Goal: Use online tool/utility: Utilize a website feature to perform a specific function

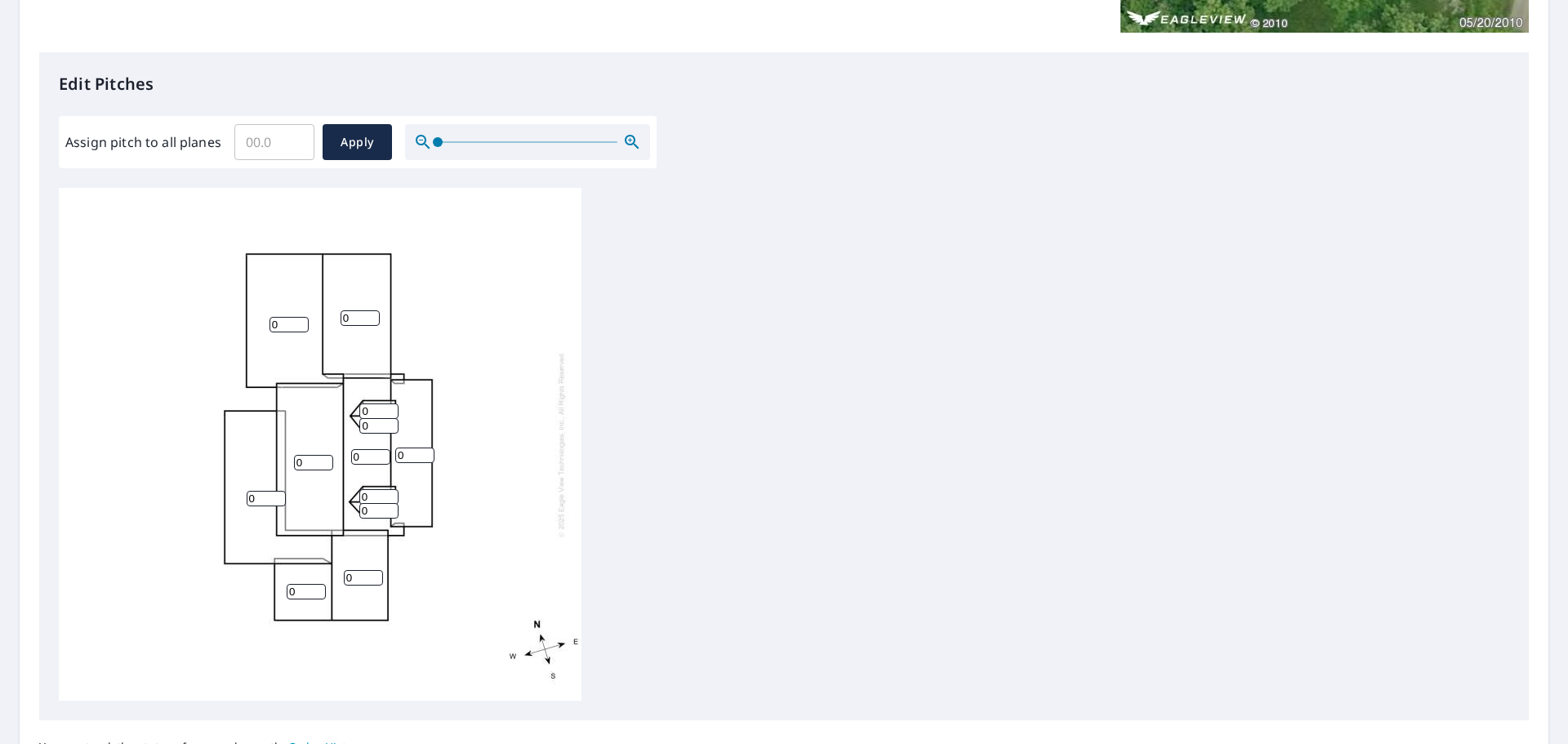
scroll to position [385, 0]
click at [377, 414] on input "0" at bounding box center [378, 412] width 39 height 16
click at [615, 405] on div "0 0 0 0 0 0 0 0 0 0 0 0" at bounding box center [783, 444] width 1450 height 513
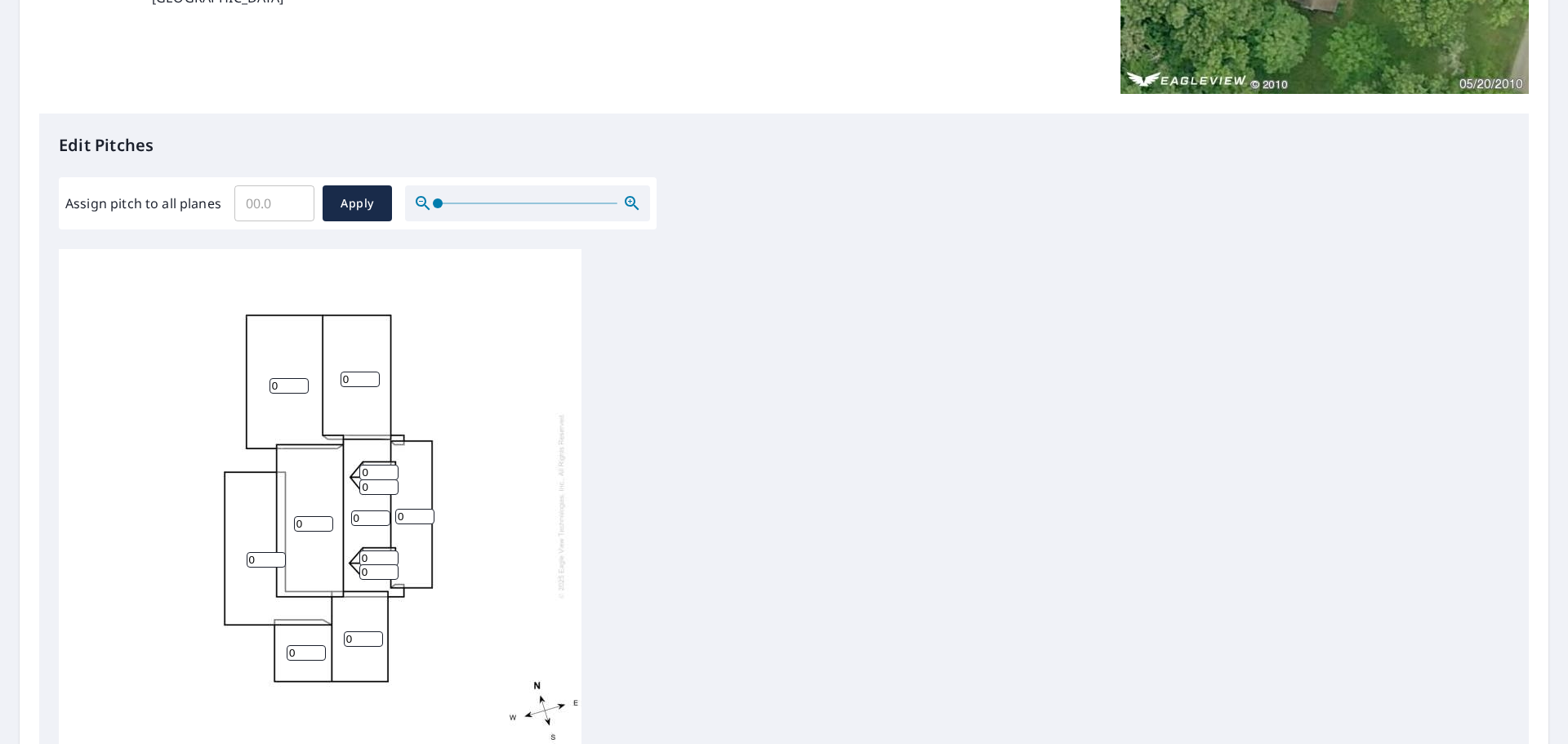
scroll to position [327, 0]
click at [298, 386] on input "0" at bounding box center [289, 384] width 39 height 16
type input "10"
click at [351, 382] on input "0" at bounding box center [360, 377] width 39 height 16
click at [258, 557] on input "0" at bounding box center [267, 558] width 39 height 16
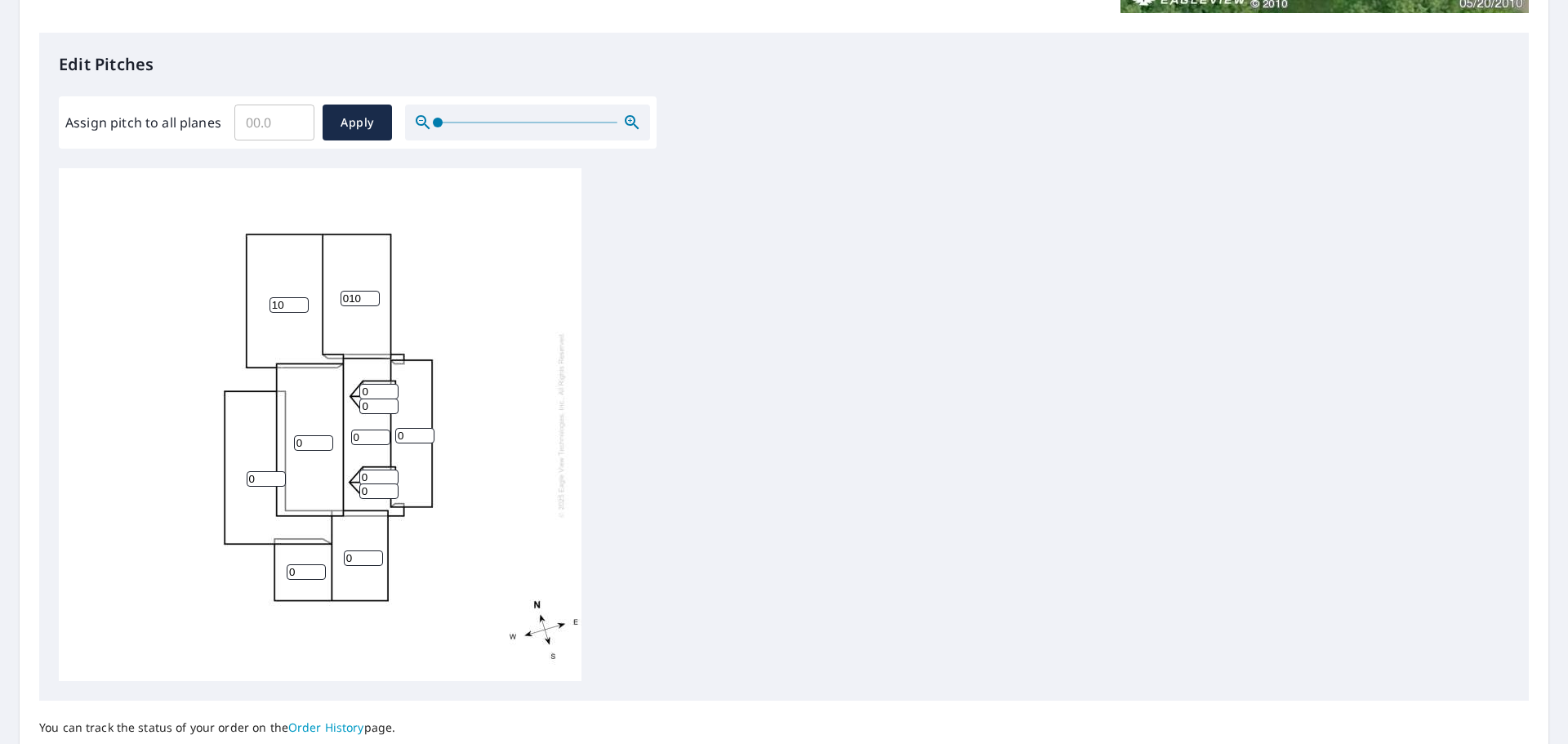
scroll to position [408, 0]
click at [349, 293] on input "010" at bounding box center [360, 296] width 39 height 16
type input "10"
click at [628, 317] on div "0 10 0 10 0 0 0 0 0 0 0 0" at bounding box center [783, 421] width 1450 height 513
click at [368, 117] on span "Apply" at bounding box center [357, 120] width 43 height 20
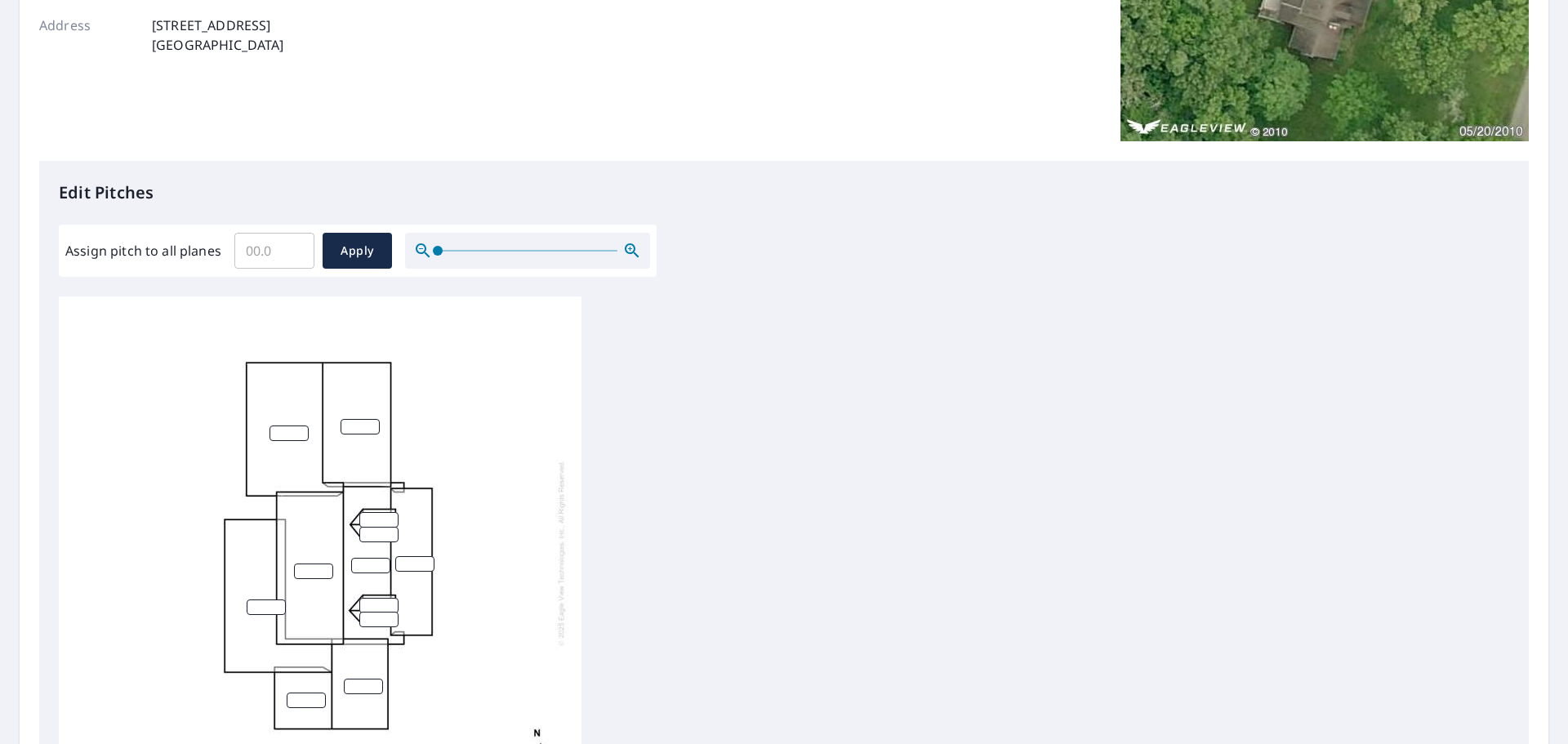
scroll to position [222, 0]
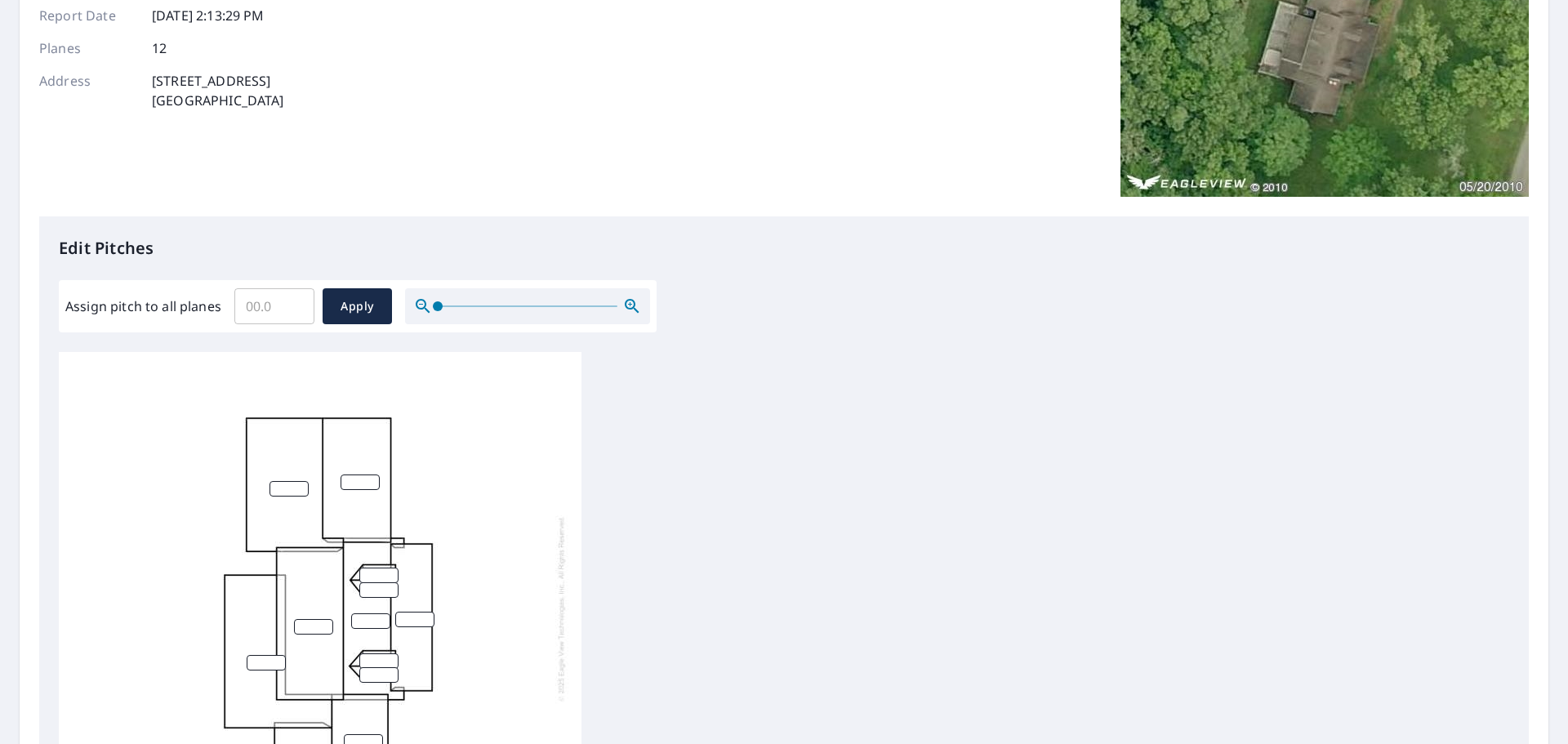
click at [279, 494] on input "number" at bounding box center [289, 489] width 39 height 16
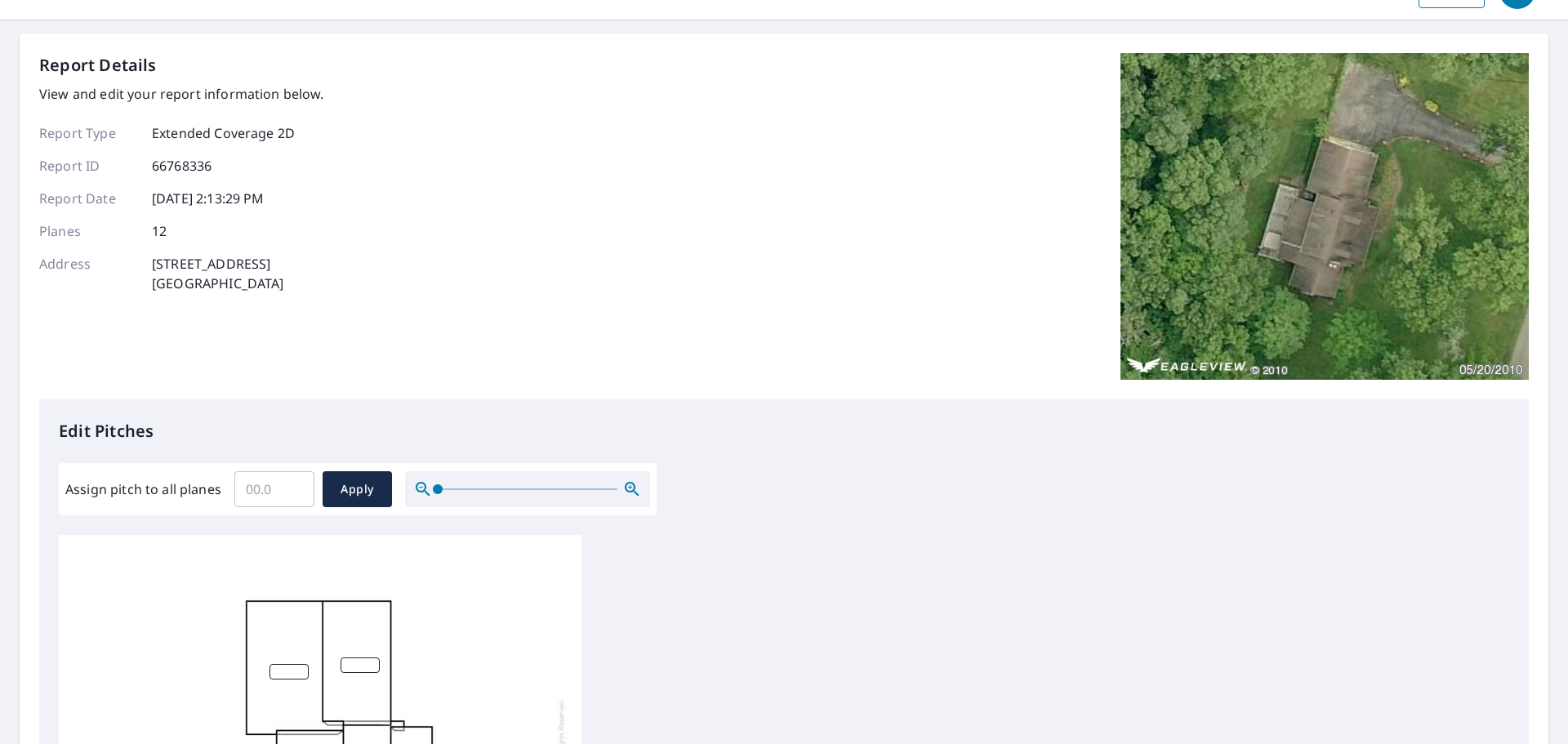
scroll to position [0, 0]
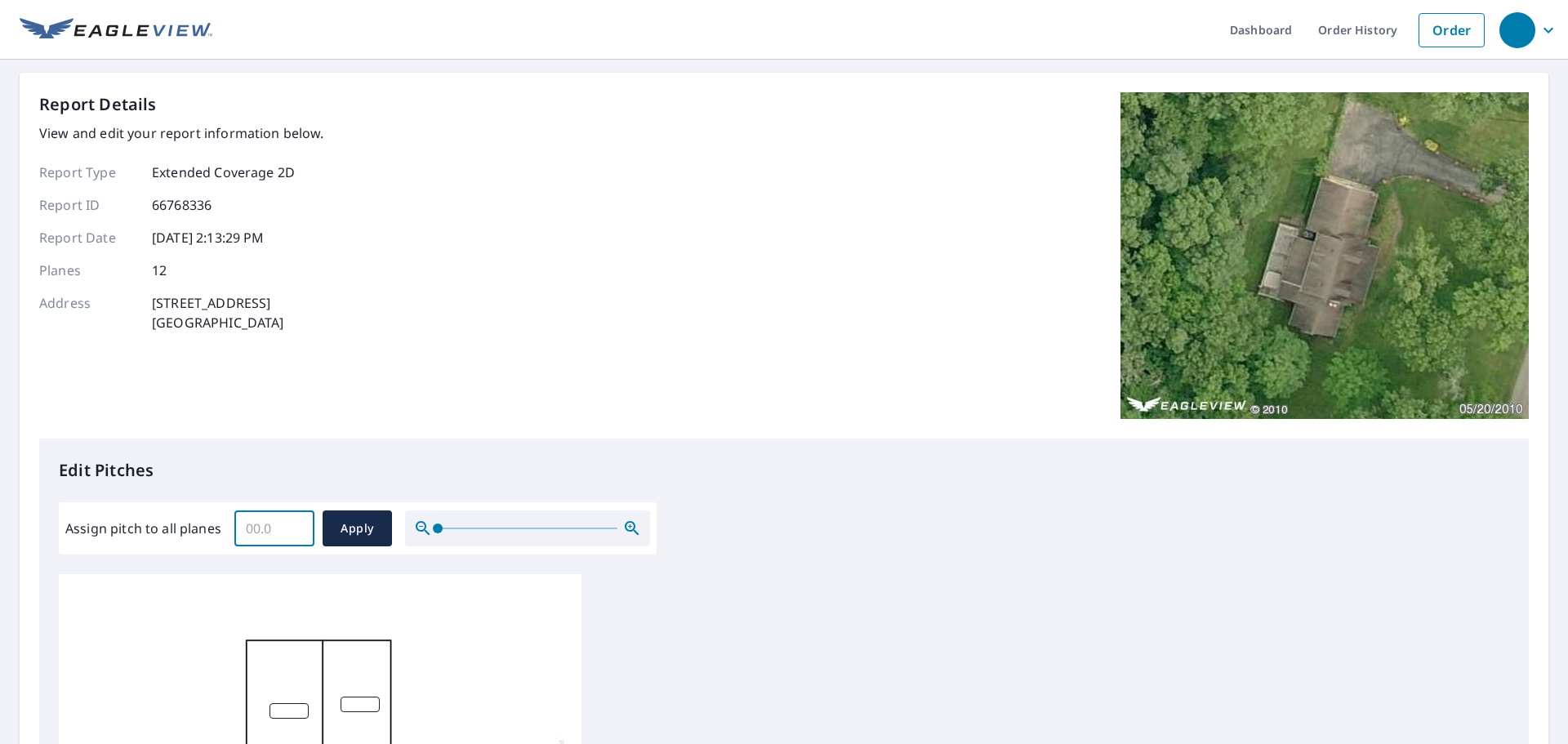
click at [278, 512] on input "Assign pitch to all planes" at bounding box center [274, 528] width 80 height 46
type input "10"
click at [364, 525] on span "Apply" at bounding box center [357, 528] width 43 height 20
type input "10"
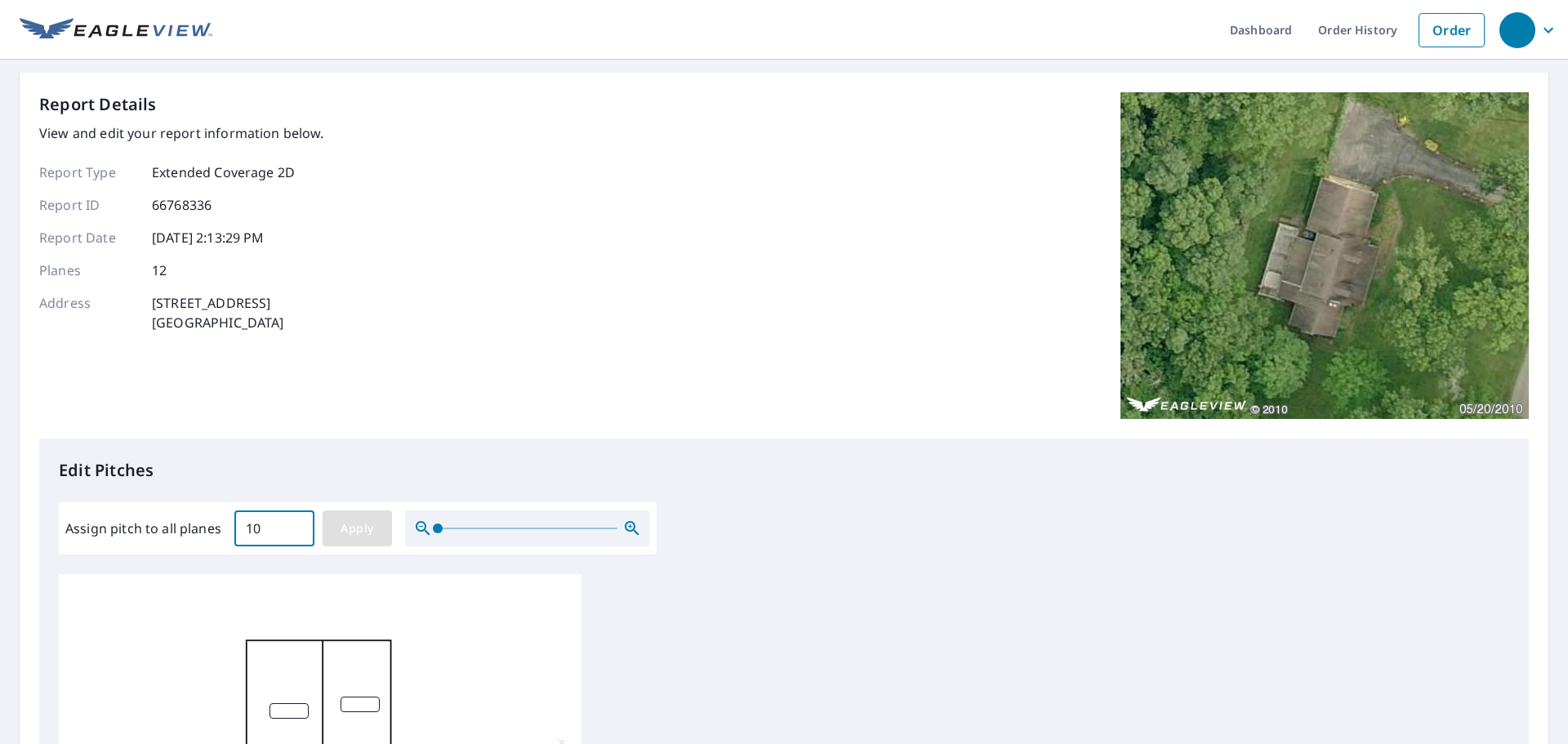
type input "10"
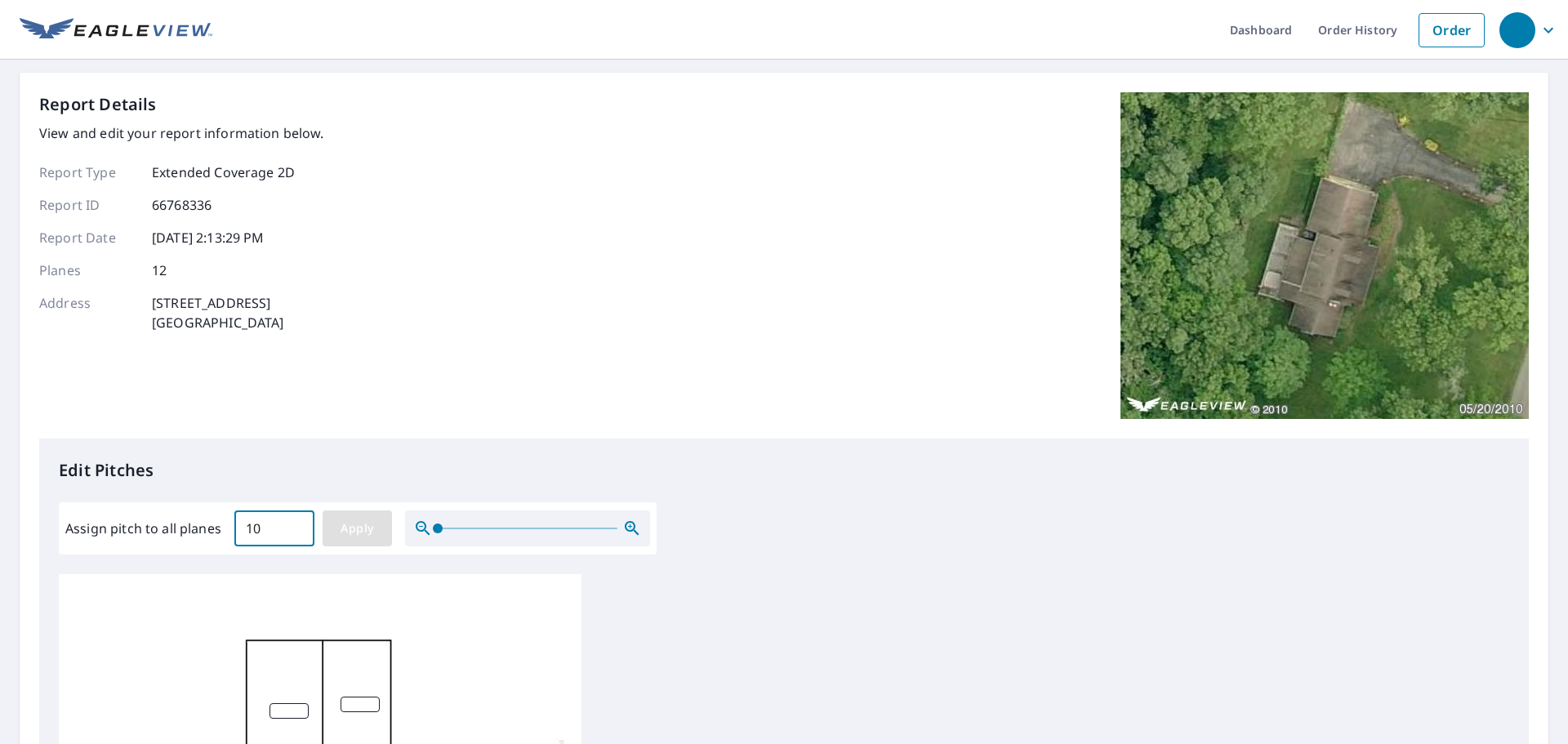
type input "10"
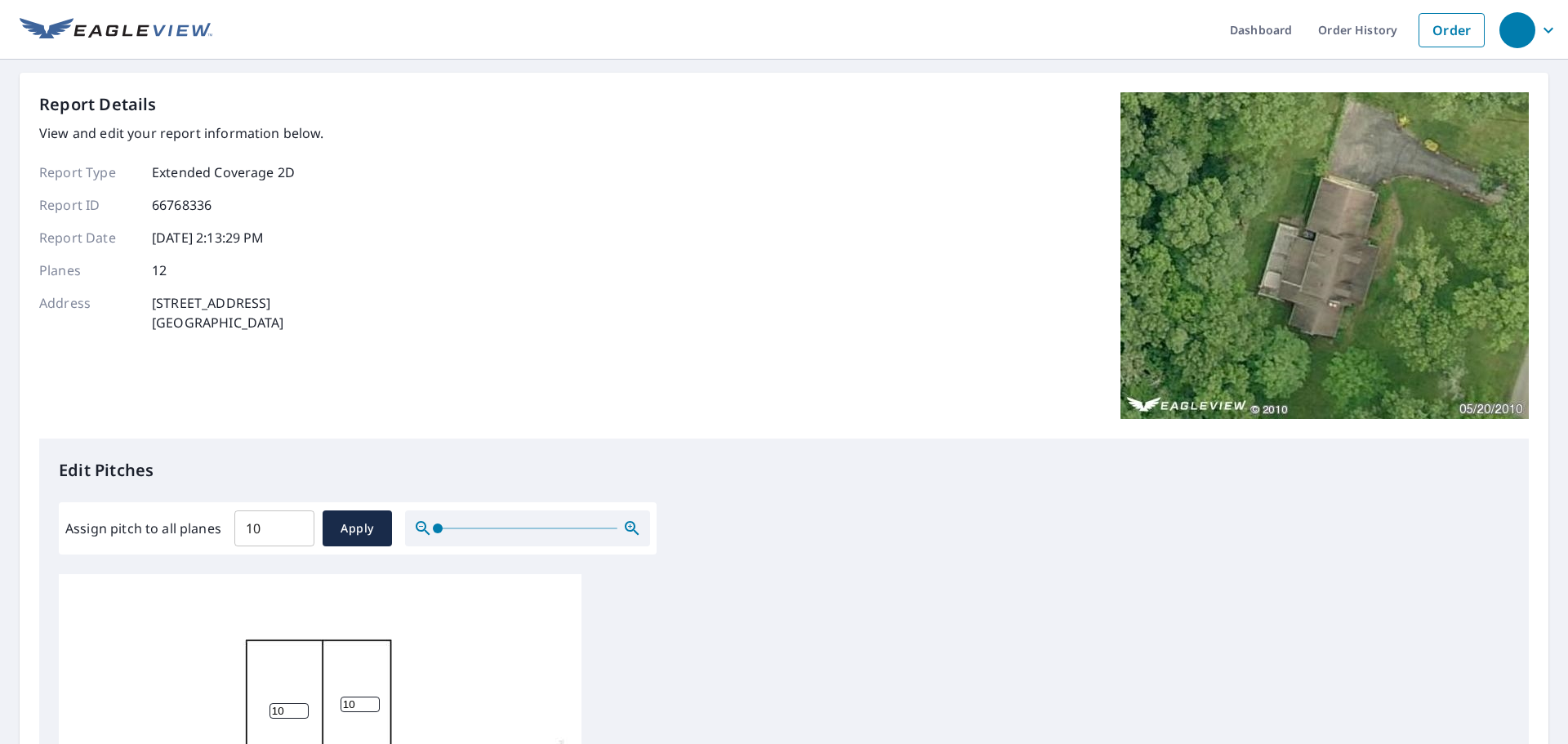
scroll to position [549, 0]
